Goal: Transaction & Acquisition: Purchase product/service

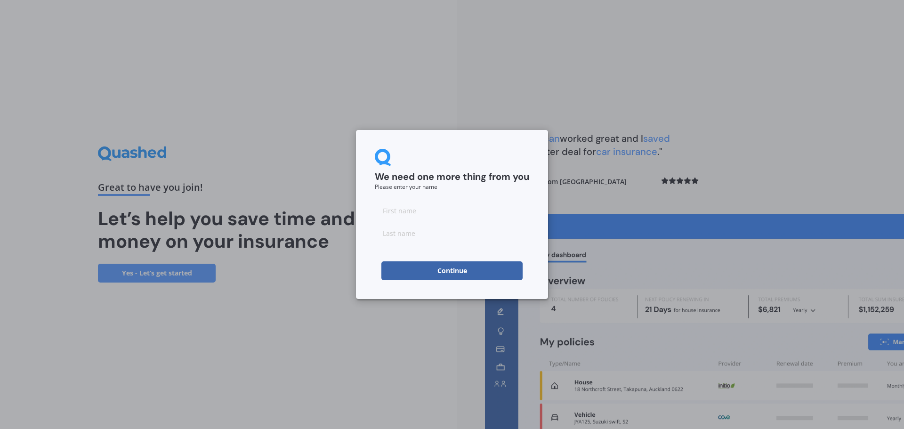
click at [418, 214] on input at bounding box center [452, 210] width 154 height 19
type input "[DEMOGRAPHIC_DATA]"
type input "[PERSON_NAME]"
click at [400, 274] on button "Continue" at bounding box center [451, 270] width 141 height 19
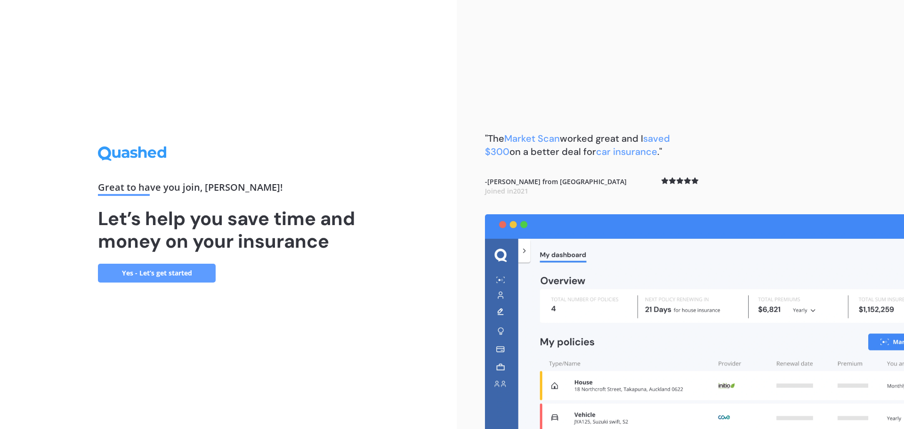
click at [189, 274] on link "Yes - Let’s get started" at bounding box center [157, 273] width 118 height 19
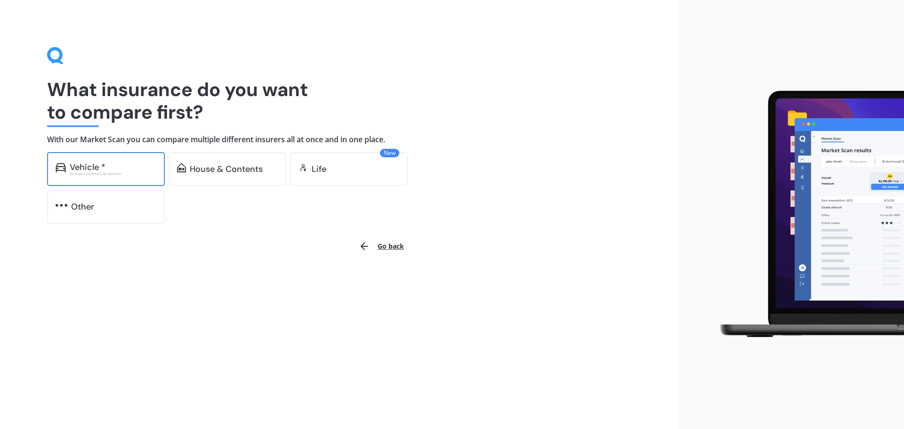
click at [118, 165] on div "Vehicle *" at bounding box center [113, 166] width 87 height 9
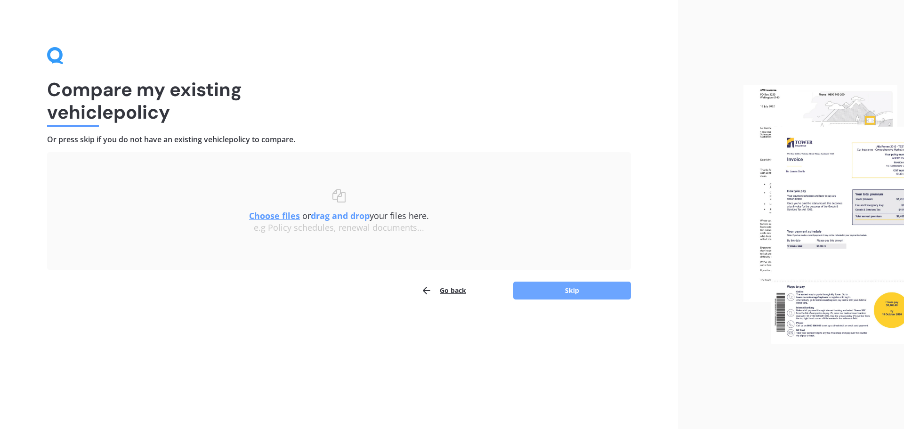
click at [569, 294] on button "Skip" at bounding box center [572, 291] width 118 height 18
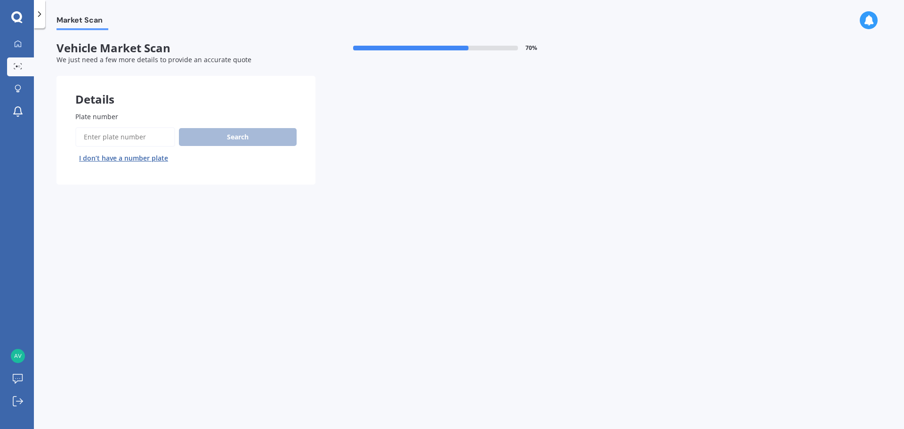
click at [125, 137] on input "Plate number" at bounding box center [125, 137] width 100 height 20
type input "qkm827"
click at [250, 133] on button "Search" at bounding box center [238, 137] width 118 height 18
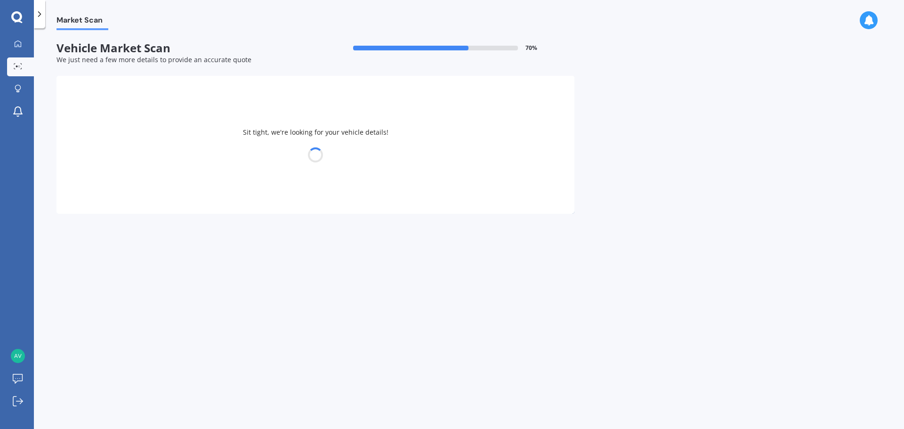
select select "TOYOTA"
select select "RAV-4"
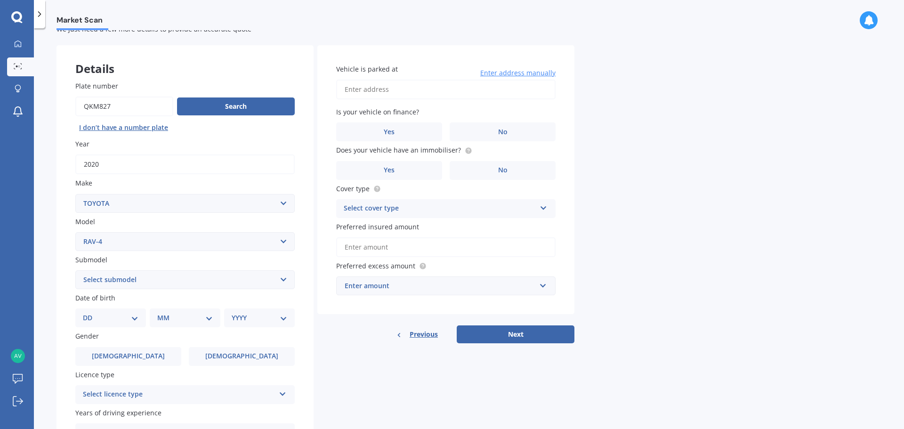
scroll to position [47, 0]
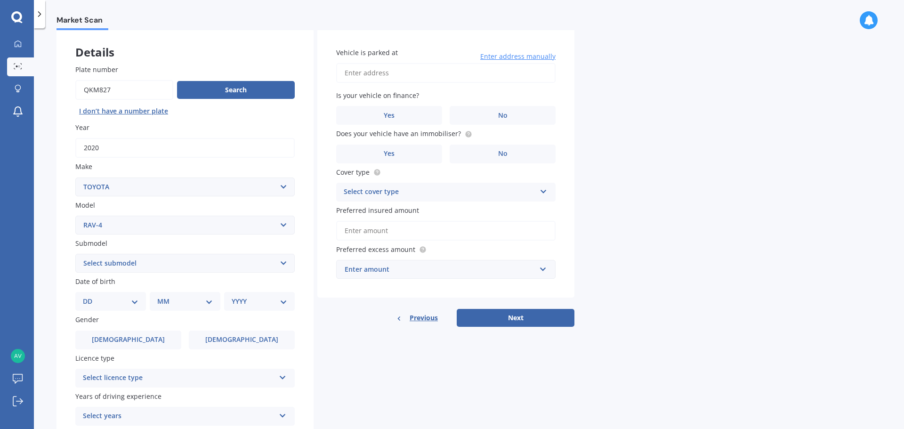
click at [384, 227] on input "Preferred insured amount" at bounding box center [445, 231] width 219 height 20
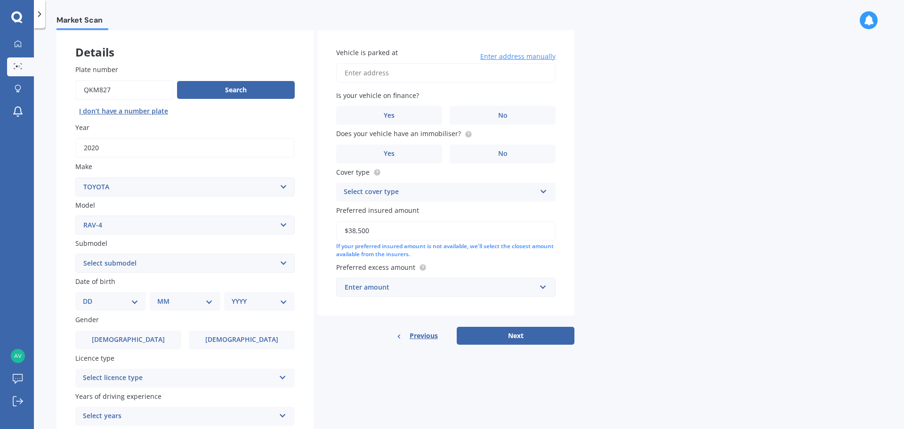
type input "$38,500"
click at [380, 67] on input "Vehicle is parked at" at bounding box center [445, 73] width 219 height 20
type input "[STREET_ADDRESS][PERSON_NAME][PERSON_NAME]"
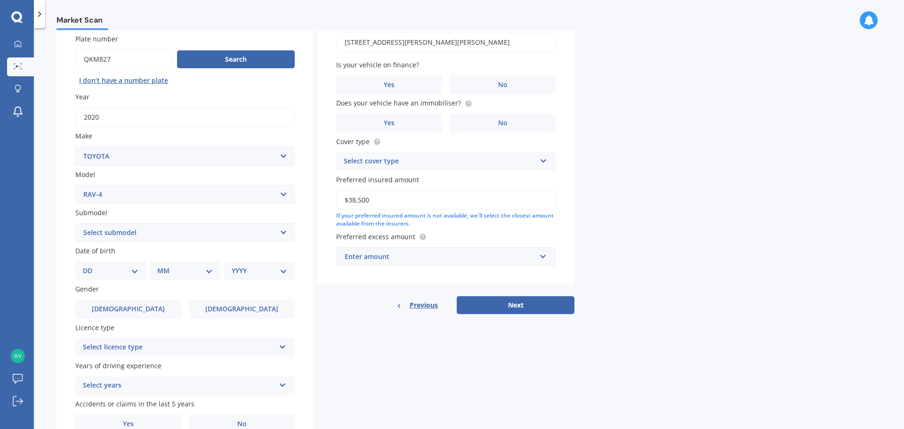
scroll to position [94, 0]
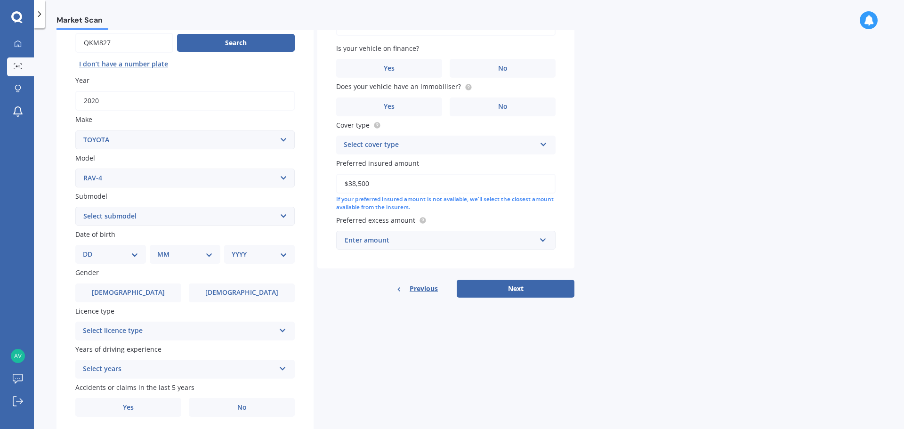
click at [137, 256] on select "DD 01 02 03 04 05 06 07 08 09 10 11 12 13 14 15 16 17 18 19 20 21 22 23 24 25 2…" at bounding box center [111, 254] width 56 height 10
select select "12"
click at [90, 249] on select "DD 01 02 03 04 05 06 07 08 09 10 11 12 13 14 15 16 17 18 19 20 21 22 23 24 25 2…" at bounding box center [111, 254] width 56 height 10
click at [175, 251] on select "MM 01 02 03 04 05 06 07 08 09 10 11 12" at bounding box center [187, 254] width 52 height 10
select select "10"
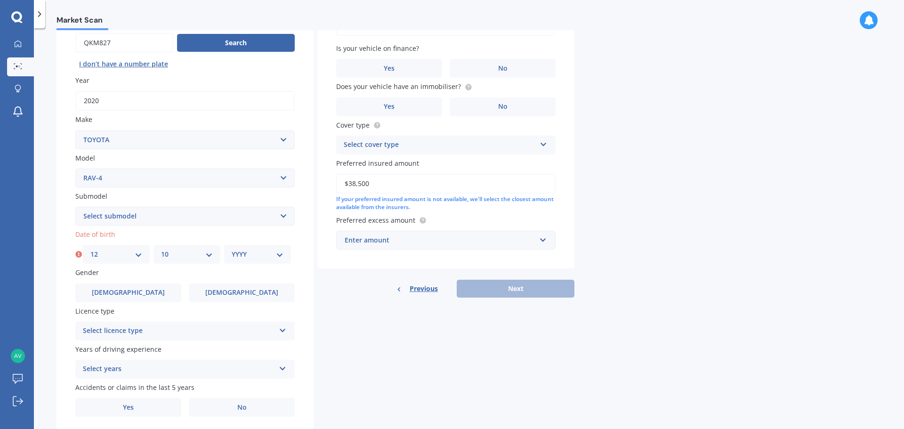
click at [161, 249] on select "MM 01 02 03 04 05 06 07 08 09 10 11 12" at bounding box center [187, 254] width 52 height 10
click at [269, 245] on div "YYYY 2025 2024 2023 2022 2021 2020 2019 2018 2017 2016 2015 2014 2013 2012 2011…" at bounding box center [257, 254] width 67 height 19
click at [268, 253] on select "YYYY 2025 2024 2023 2022 2021 2020 2019 2018 2017 2016 2015 2014 2013 2012 2011…" at bounding box center [258, 254] width 52 height 10
select select "1985"
click at [232, 249] on select "YYYY 2025 2024 2023 2022 2021 2020 2019 2018 2017 2016 2015 2014 2013 2012 2011…" at bounding box center [258, 254] width 52 height 10
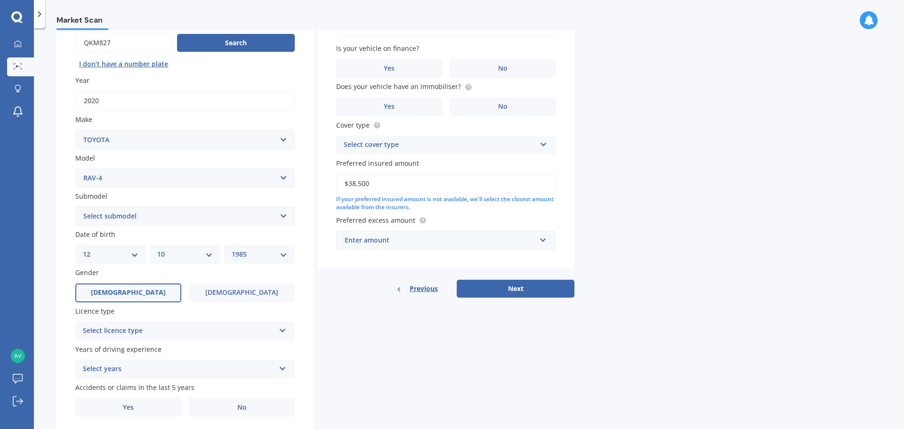
click at [149, 293] on label "[DEMOGRAPHIC_DATA]" at bounding box center [128, 292] width 106 height 19
click at [0, 0] on input "[DEMOGRAPHIC_DATA]" at bounding box center [0, 0] width 0 height 0
click at [137, 332] on div "Select licence type" at bounding box center [179, 330] width 192 height 11
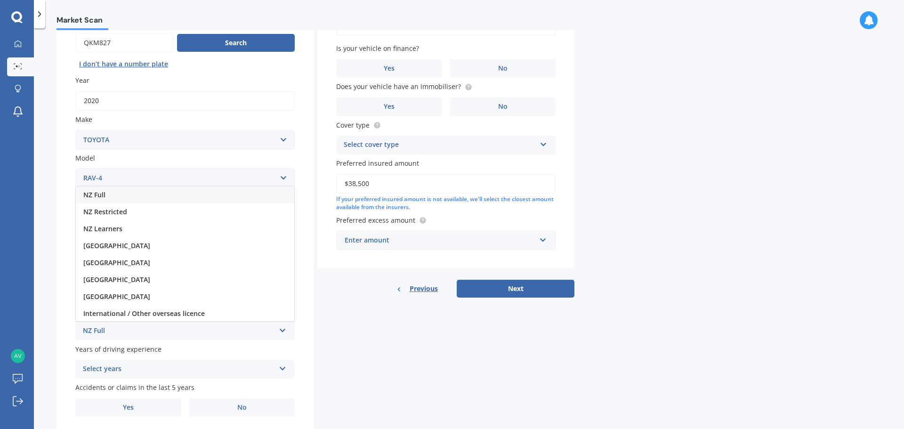
click at [109, 195] on div "NZ Full" at bounding box center [185, 194] width 218 height 17
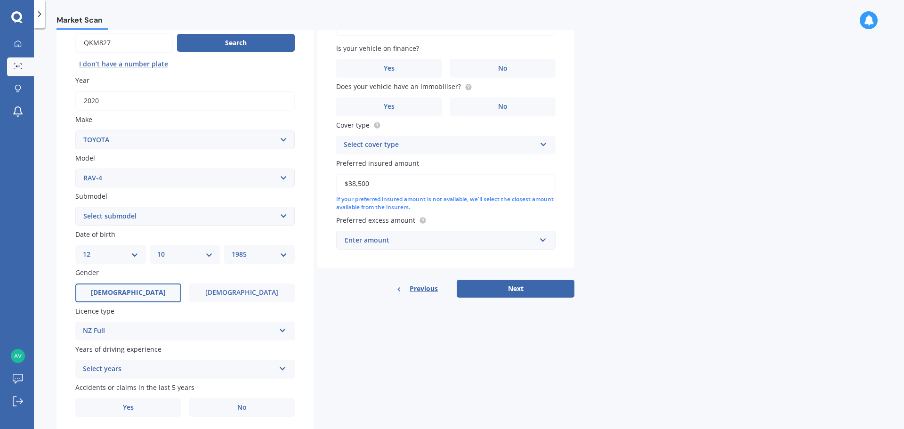
click at [126, 367] on div "Select years" at bounding box center [179, 369] width 192 height 11
click at [108, 282] on span "5 or more years" at bounding box center [108, 282] width 51 height 9
click at [226, 405] on label "No" at bounding box center [242, 407] width 106 height 19
click at [0, 0] on input "No" at bounding box center [0, 0] width 0 height 0
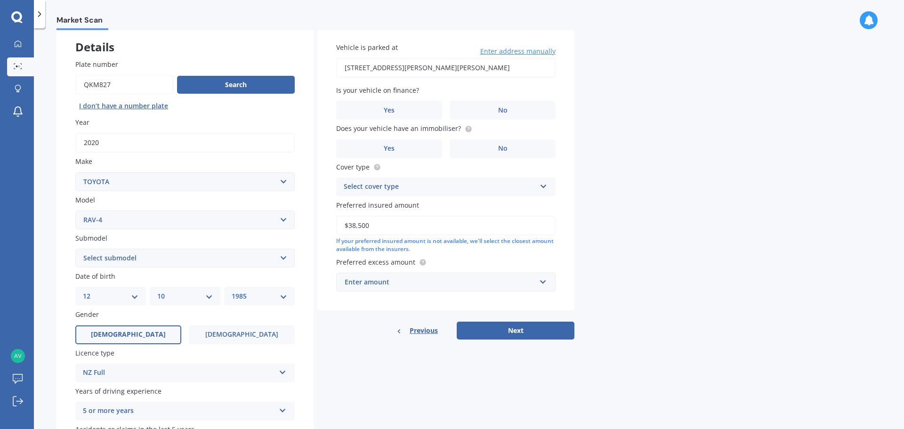
scroll to position [0, 0]
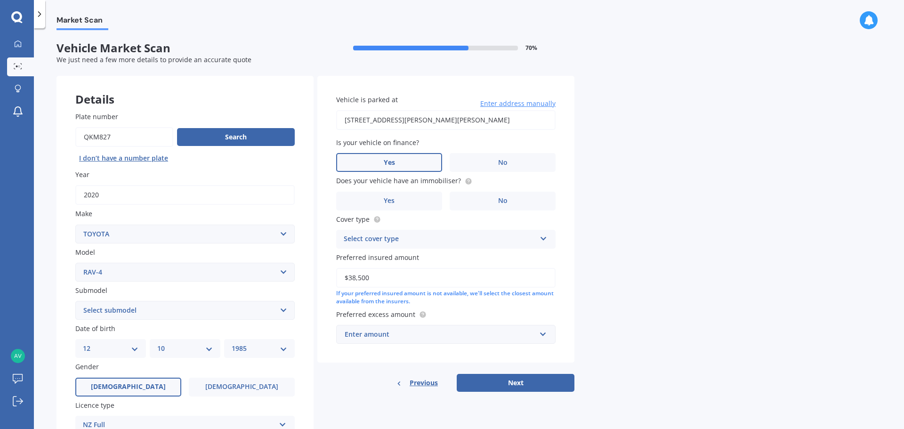
click at [411, 161] on label "Yes" at bounding box center [389, 162] width 106 height 19
click at [0, 0] on input "Yes" at bounding box center [0, 0] width 0 height 0
click at [422, 203] on label "Yes" at bounding box center [389, 201] width 106 height 19
click at [0, 0] on input "Yes" at bounding box center [0, 0] width 0 height 0
click at [389, 241] on div "Select cover type" at bounding box center [440, 239] width 192 height 11
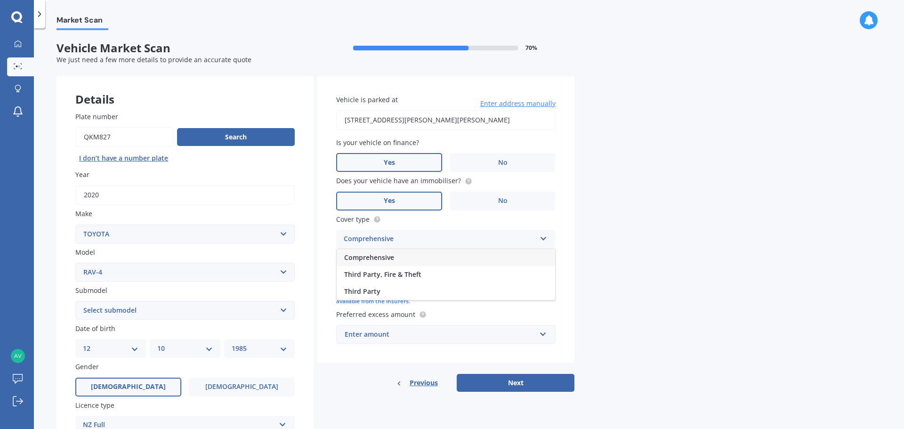
click at [384, 257] on span "Comprehensive" at bounding box center [369, 257] width 50 height 9
click at [397, 337] on div "Enter amount" at bounding box center [440, 334] width 191 height 10
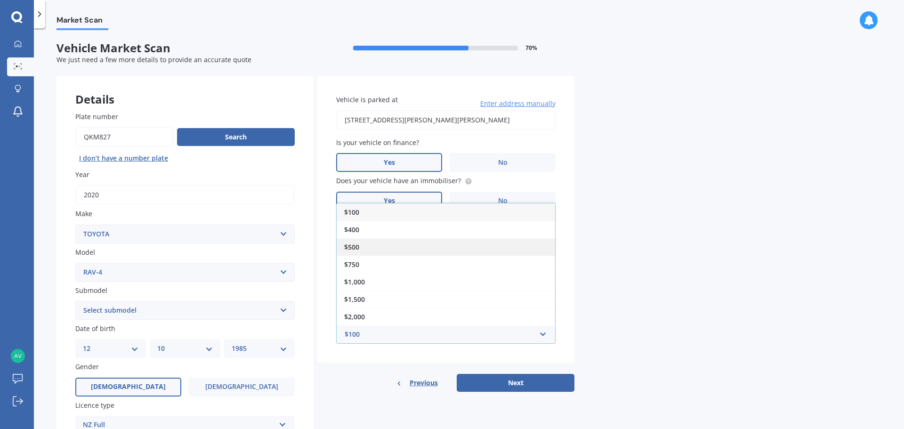
click at [355, 247] on span "$500" at bounding box center [351, 247] width 15 height 9
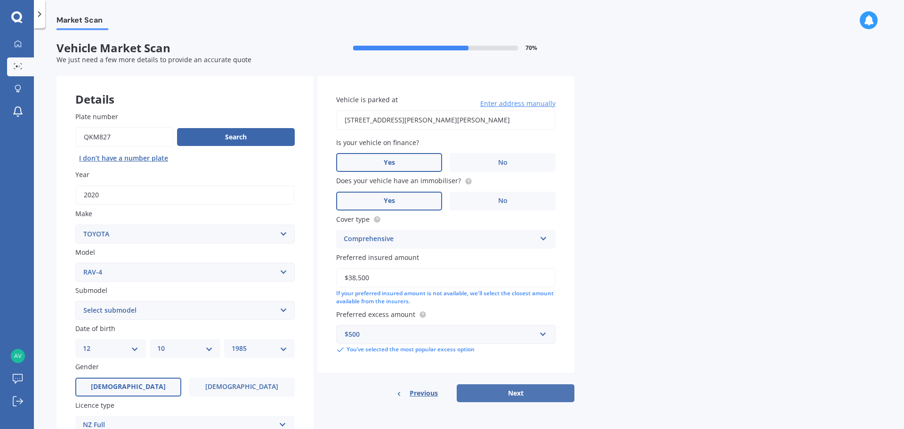
click at [519, 394] on button "Next" at bounding box center [516, 393] width 118 height 18
click at [100, 311] on select "Select submodel Diesel EV GX SUV 2.2/4WD/6AT Hybrid Hybrid 2WD Petrol" at bounding box center [184, 310] width 219 height 19
select select "HYBRID"
click at [75, 301] on select "Select submodel Diesel EV GX SUV 2.2/4WD/6AT Hybrid Hybrid 2WD Petrol" at bounding box center [184, 310] width 219 height 19
click at [521, 395] on button "Next" at bounding box center [516, 393] width 118 height 18
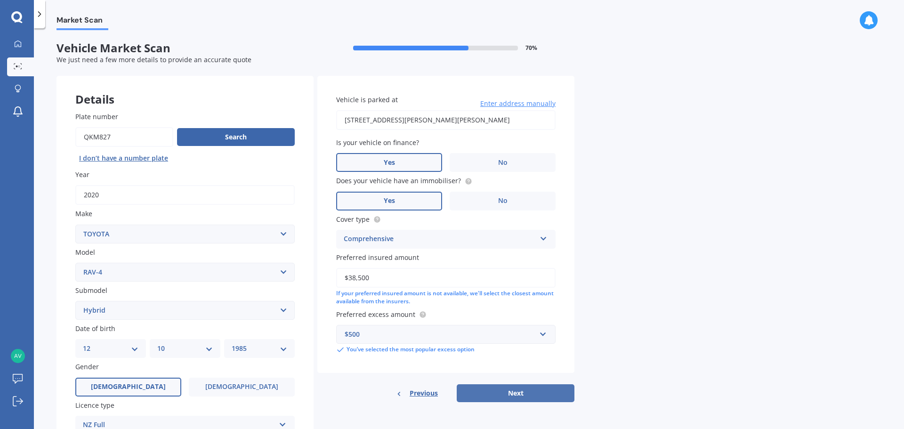
select select "12"
select select "10"
select select "1985"
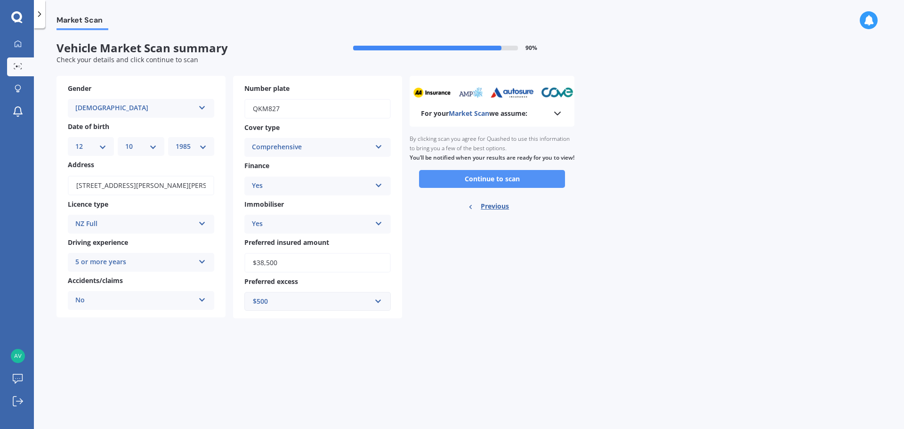
click at [488, 188] on button "Continue to scan" at bounding box center [492, 179] width 146 height 18
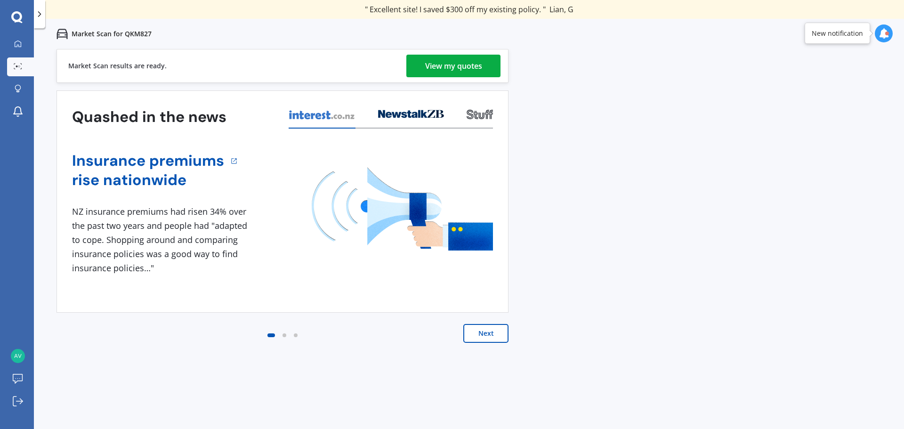
click at [444, 58] on div "View my quotes" at bounding box center [453, 66] width 57 height 23
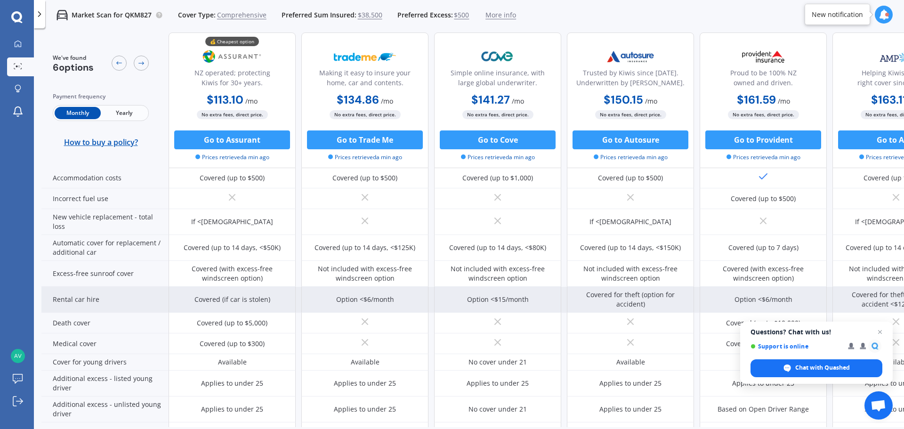
scroll to position [330, 0]
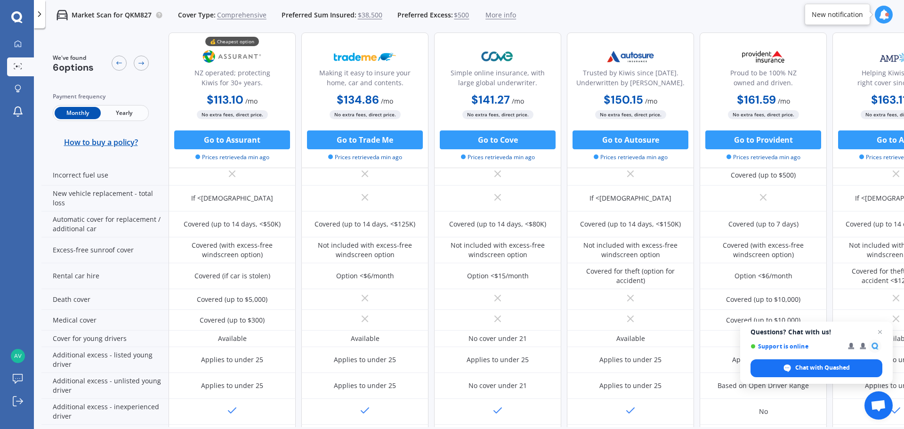
click at [130, 115] on span "Yearly" at bounding box center [124, 113] width 46 height 12
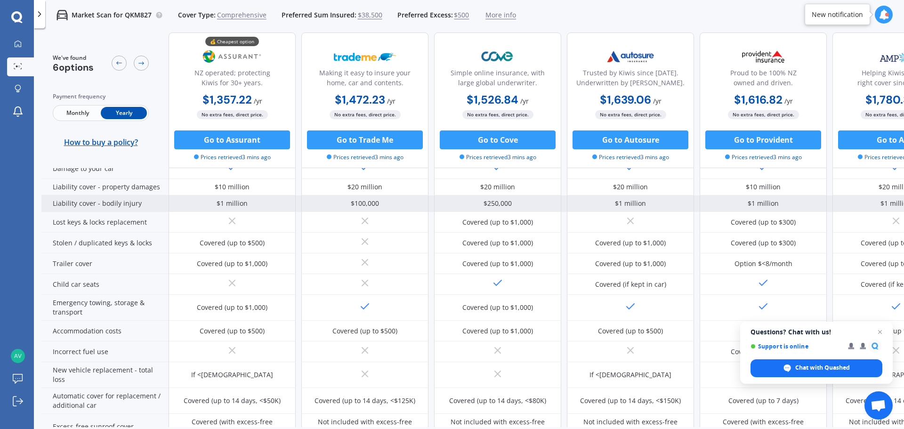
scroll to position [0, 0]
